Goal: Contribute content: Add original content to the website for others to see

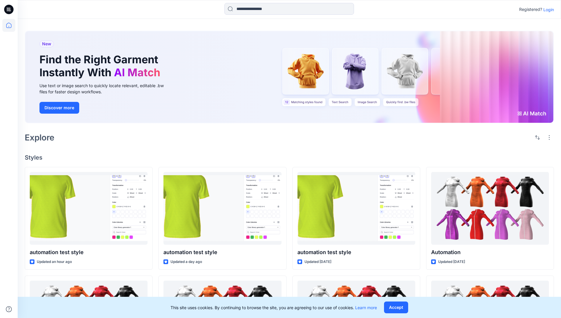
click at [548, 9] on p "Login" at bounding box center [549, 9] width 11 height 6
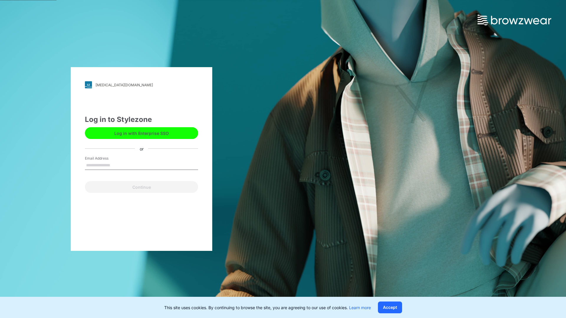
click at [116, 165] on input "Email Address" at bounding box center [141, 165] width 113 height 9
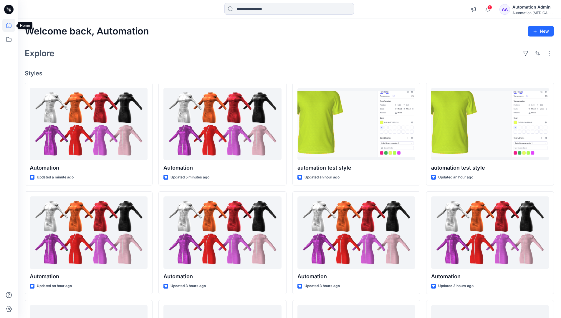
click at [11, 25] on icon at bounding box center [8, 25] width 5 height 5
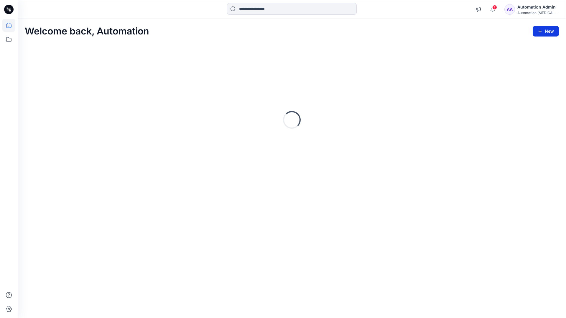
click at [541, 28] on button "New" at bounding box center [546, 31] width 26 height 11
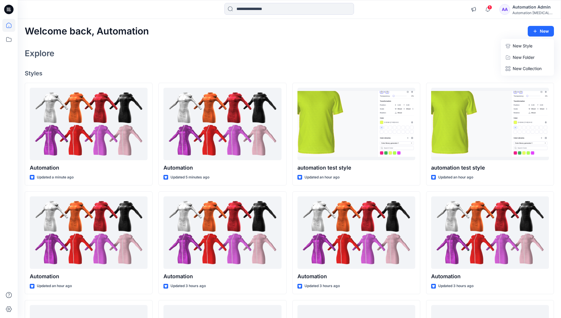
click at [522, 46] on p "New Style" at bounding box center [523, 45] width 20 height 7
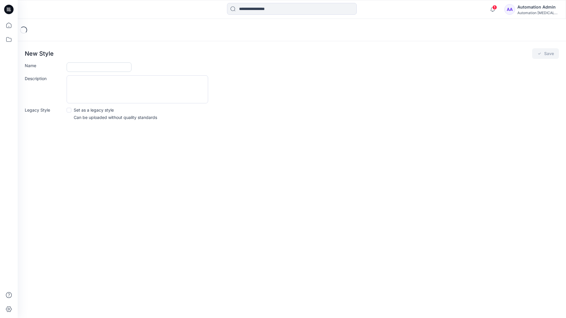
click at [83, 68] on input "Name" at bounding box center [99, 66] width 65 height 9
type input "**********"
click at [543, 55] on button "Save" at bounding box center [545, 53] width 27 height 11
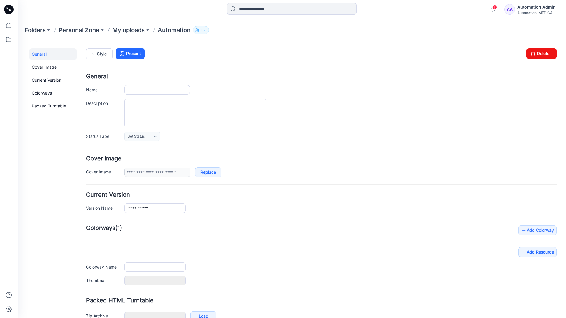
type input "**********"
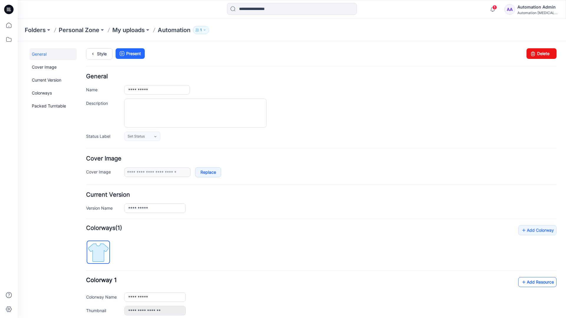
click at [533, 282] on link "Add Resource" at bounding box center [537, 282] width 38 height 10
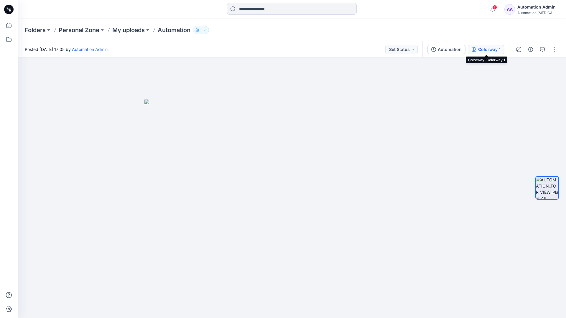
click at [477, 50] on button "Colorway 1" at bounding box center [486, 49] width 37 height 9
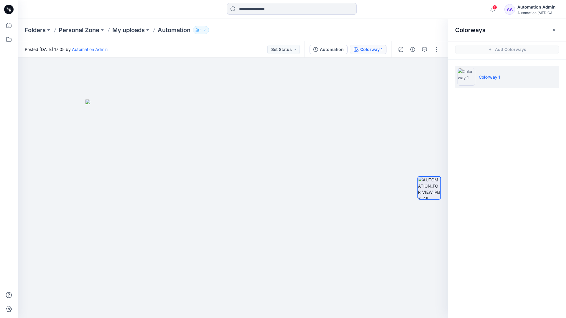
click at [508, 78] on li "Colorway 1" at bounding box center [507, 77] width 104 height 22
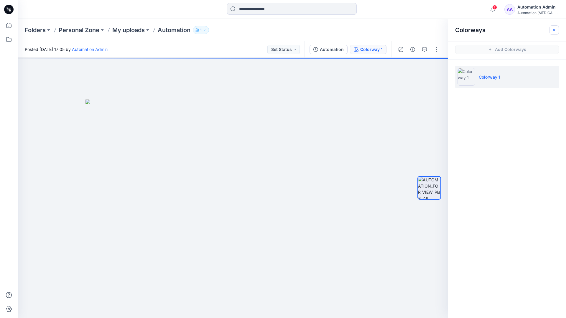
click at [557, 29] on button "button" at bounding box center [553, 29] width 9 height 9
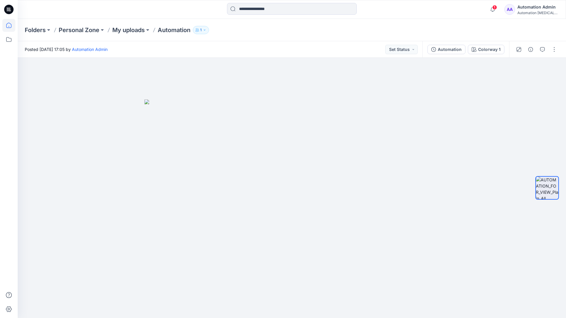
click at [10, 25] on icon at bounding box center [8, 25] width 13 height 13
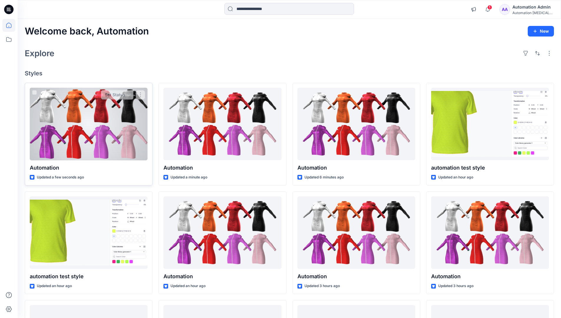
click at [106, 125] on div at bounding box center [89, 124] width 118 height 73
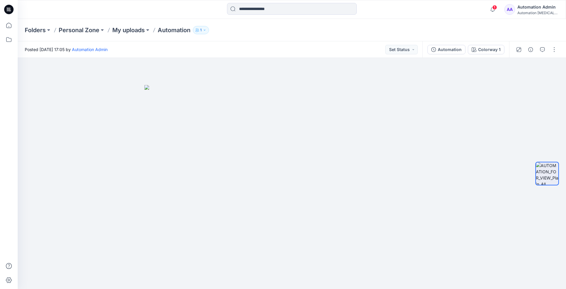
click at [463, 24] on div "Folders Personal Zone My uploads Automation 1" at bounding box center [292, 30] width 548 height 22
click at [537, 7] on div "Automation Admin" at bounding box center [537, 7] width 41 height 7
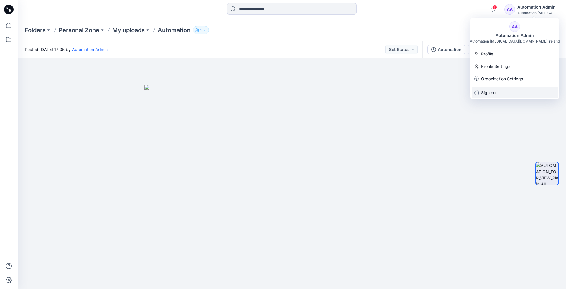
click at [501, 91] on div "Sign out" at bounding box center [515, 92] width 86 height 11
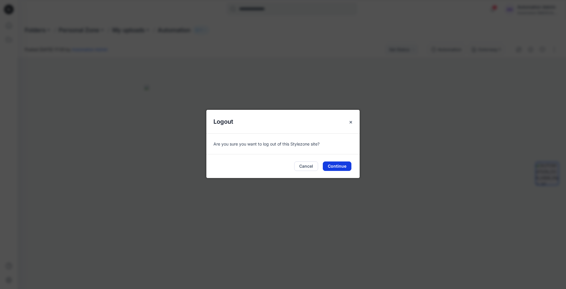
click at [339, 164] on button "Continue" at bounding box center [337, 165] width 29 height 9
